Goal: Entertainment & Leisure: Consume media (video, audio)

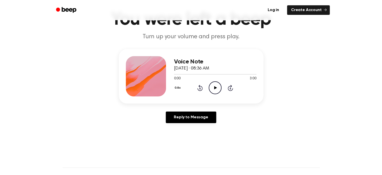
scroll to position [31, 0]
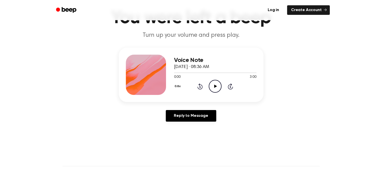
click at [170, 63] on div "Voice Note [DATE] · 08:36 AM 0:00 3:00 Your browser does not support the [objec…" at bounding box center [191, 75] width 145 height 54
drag, startPoint x: 170, startPoint y: 63, endPoint x: 205, endPoint y: 79, distance: 38.7
click at [205, 79] on div "Voice Note [DATE] · 08:36 AM 0:00 3:00 Your browser does not support the [objec…" at bounding box center [191, 75] width 145 height 54
click at [192, 65] on span "[DATE] · 08:36 AM" at bounding box center [191, 67] width 35 height 5
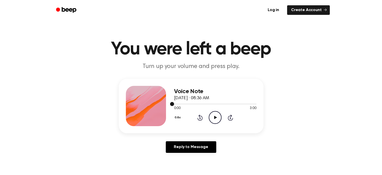
click at [173, 103] on span at bounding box center [172, 104] width 4 height 4
click at [136, 83] on div "Voice Note [DATE] · 08:36 AM 0:00 3:00 Your browser does not support the [objec…" at bounding box center [191, 106] width 145 height 54
click at [212, 117] on icon "Play Audio" at bounding box center [215, 117] width 13 height 13
click at [212, 117] on icon "Pause Audio" at bounding box center [215, 117] width 13 height 13
click at [177, 117] on button "0.8x" at bounding box center [178, 117] width 9 height 9
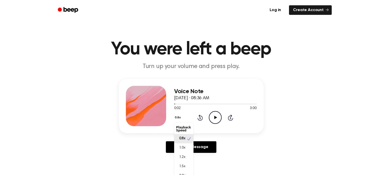
click at [181, 141] on span "0.8x" at bounding box center [182, 138] width 6 height 5
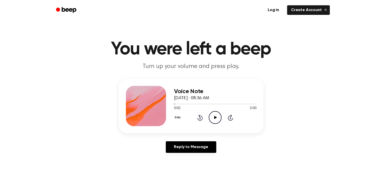
click at [215, 117] on icon at bounding box center [215, 117] width 3 height 3
click at [215, 117] on icon at bounding box center [215, 117] width 2 height 3
